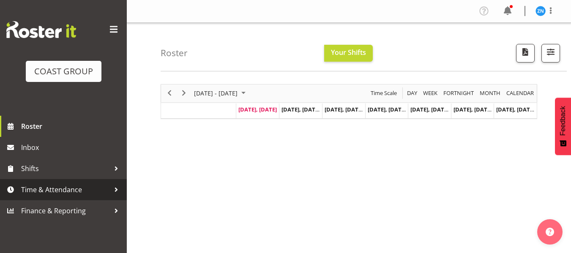
click at [98, 183] on link "Time & Attendance" at bounding box center [63, 189] width 127 height 21
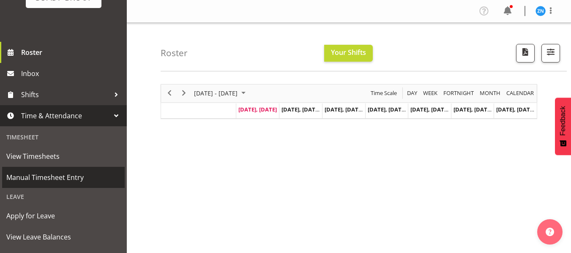
scroll to position [75, 0]
click at [70, 178] on span "Manual Timesheet Entry" at bounding box center [63, 176] width 114 height 13
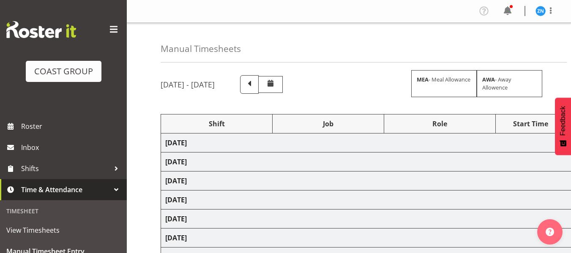
select select "80013"
select select "9602"
select select "80021"
select select "9602"
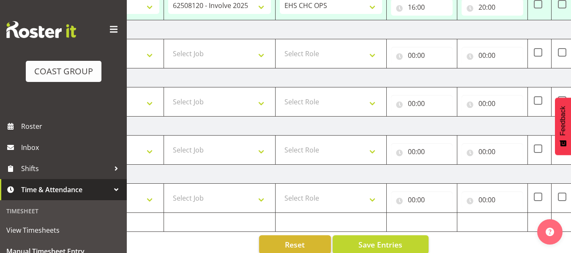
scroll to position [330, 0]
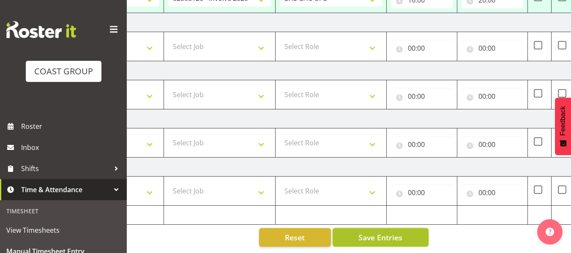
click at [420, 239] on button "Save Entries" at bounding box center [381, 237] width 96 height 19
select select "80021"
select select "9602"
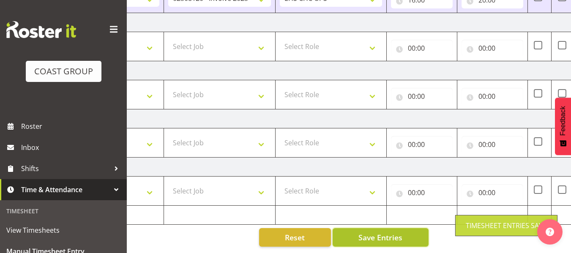
select select "80013"
select select "9602"
type input "16:30"
type input "20:30"
select select "80021"
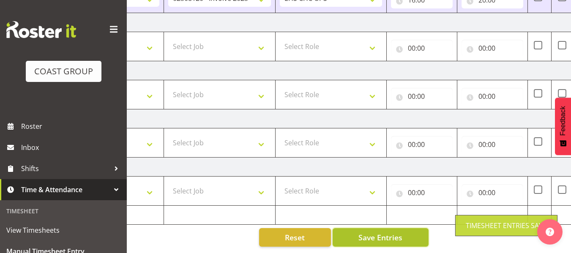
select select "9602"
click at [385, 237] on button "Save Entries" at bounding box center [381, 237] width 96 height 19
